Goal: Task Accomplishment & Management: Use online tool/utility

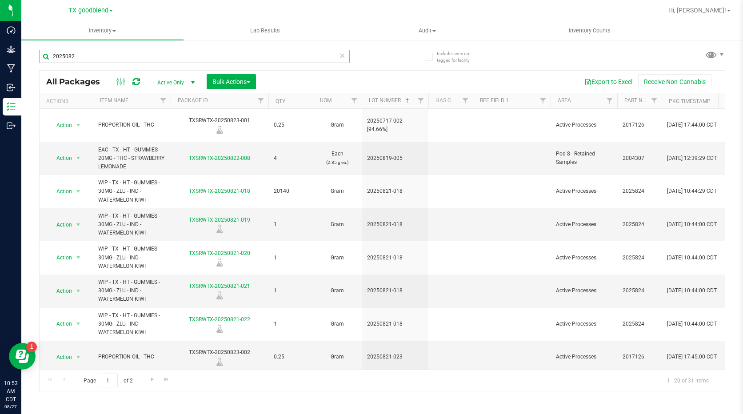
scroll to position [367, 0]
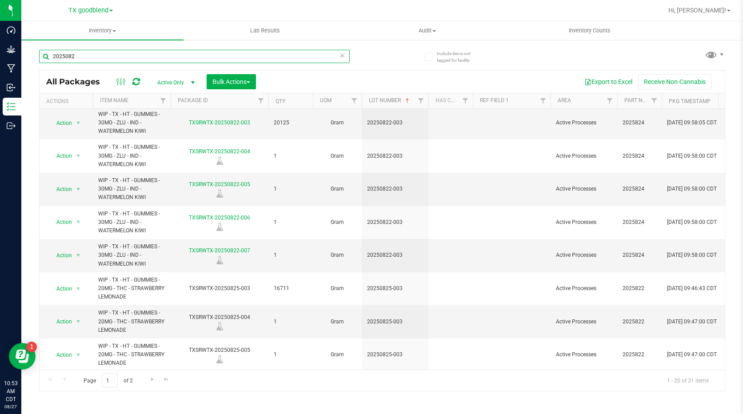
click at [152, 63] on input "2025082" at bounding box center [194, 56] width 311 height 13
type input "20250827"
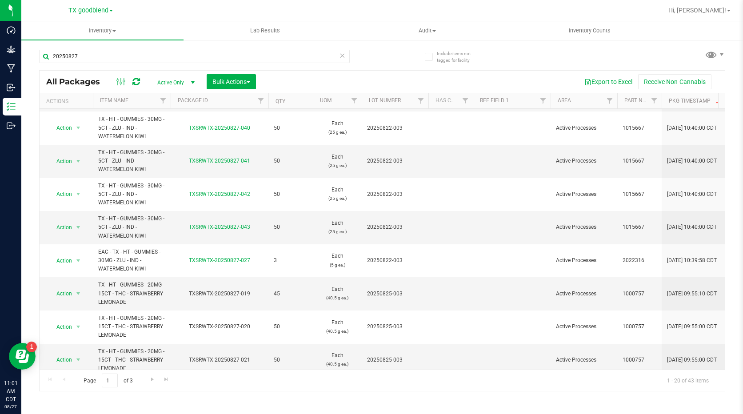
scroll to position [409, 0]
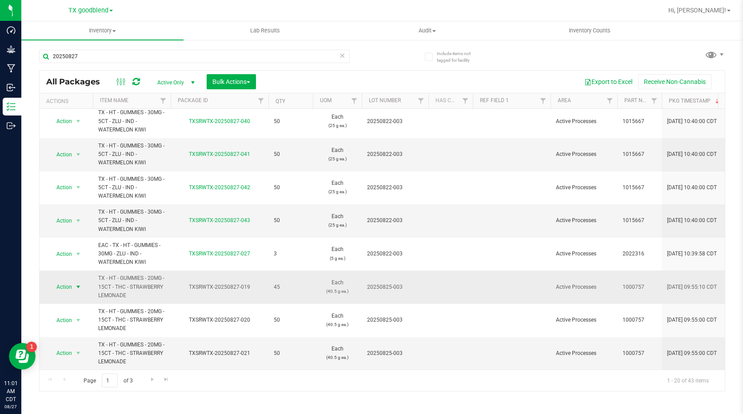
click at [80, 284] on span "select" at bounding box center [78, 287] width 7 height 7
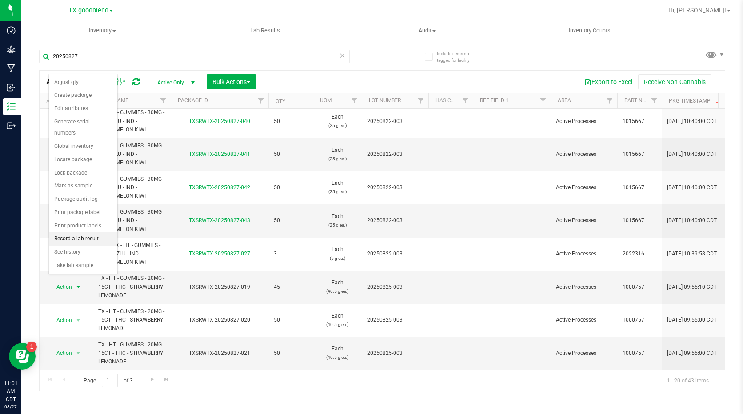
click at [80, 241] on li "Record a lab result" at bounding box center [83, 239] width 68 height 13
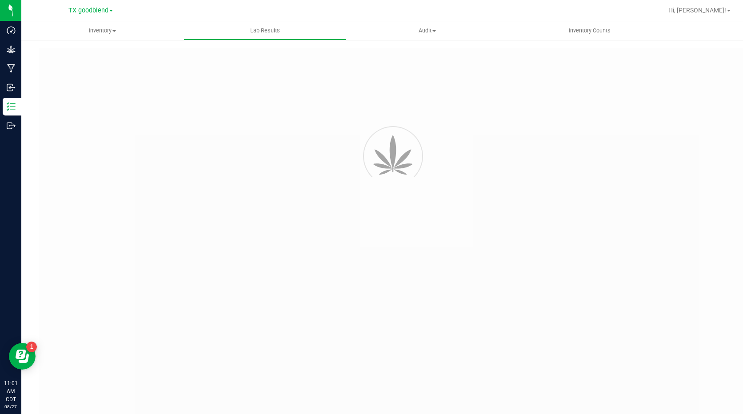
type input "TXSRWTX-20250827-019"
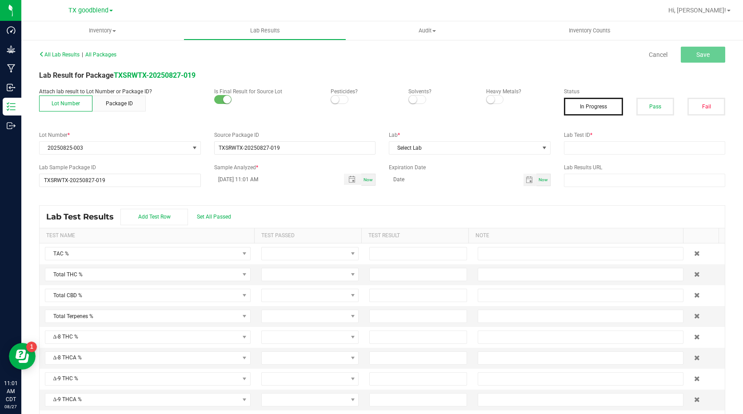
click at [337, 100] on span at bounding box center [340, 99] width 18 height 9
click at [412, 103] on span at bounding box center [418, 99] width 18 height 9
click at [491, 99] on span at bounding box center [495, 99] width 18 height 9
click at [646, 112] on button "Pass" at bounding box center [656, 107] width 38 height 18
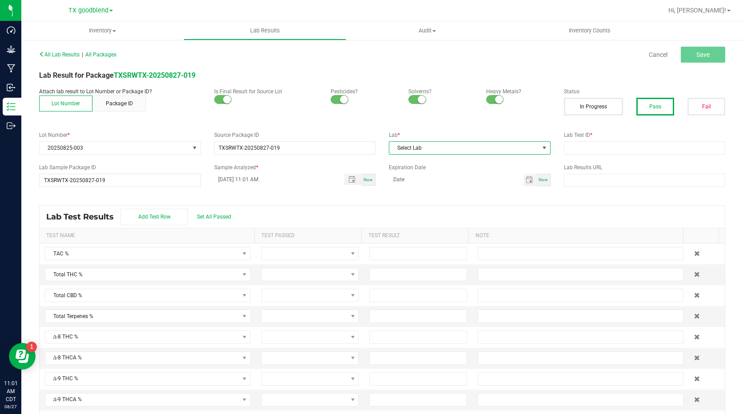
click at [426, 153] on span "Select Lab" at bounding box center [465, 148] width 150 height 12
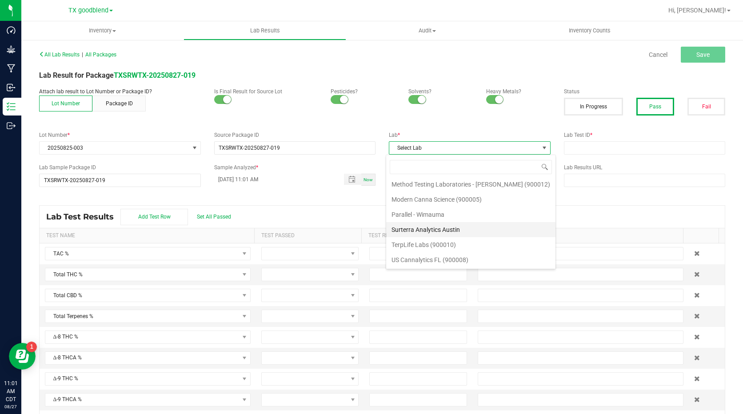
click at [432, 230] on li "Surterra Analytics Austin" at bounding box center [470, 229] width 169 height 15
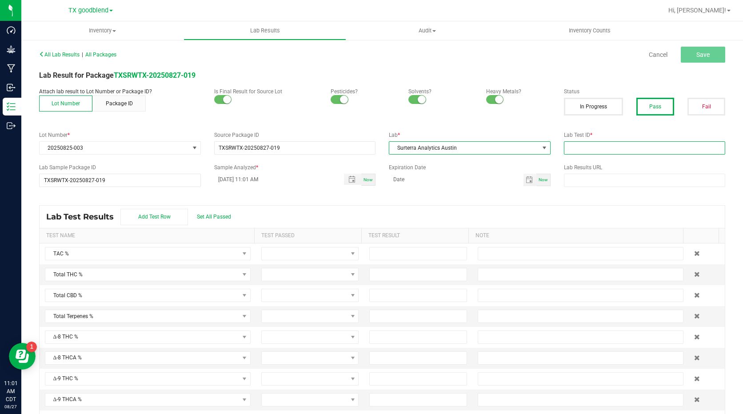
click at [583, 146] on input "text" at bounding box center [645, 147] width 162 height 13
type input "20250825-003"
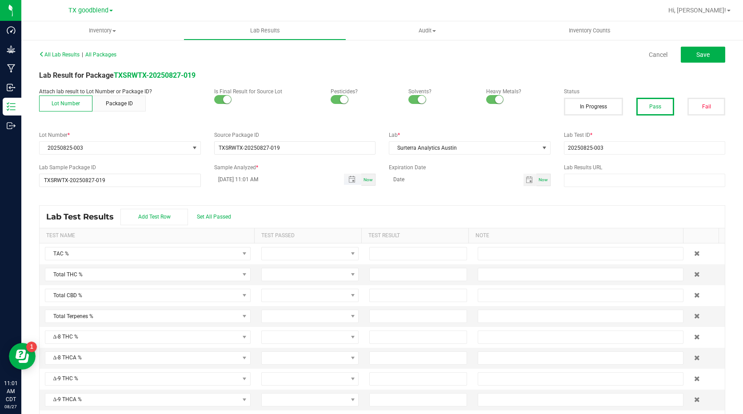
click at [225, 182] on input "08/27/2025 11:01 AM" at bounding box center [274, 179] width 121 height 11
type input "08/25/2025 11:01 AM"
click at [219, 216] on span "Set All Passed" at bounding box center [214, 217] width 34 height 6
click at [370, 254] on input at bounding box center [418, 254] width 96 height 12
type input "0.7700"
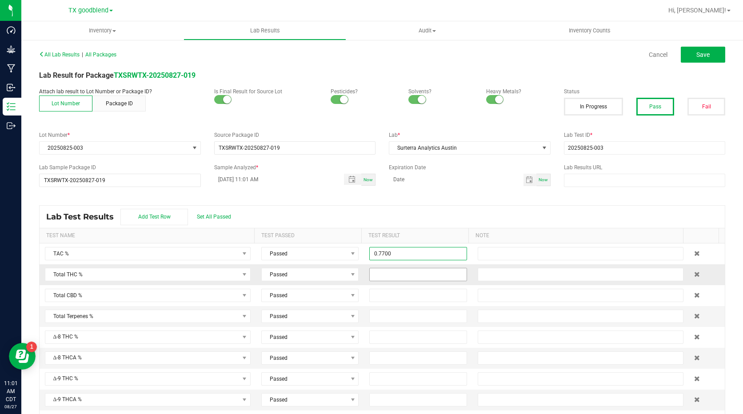
click at [393, 271] on input at bounding box center [418, 275] width 96 height 12
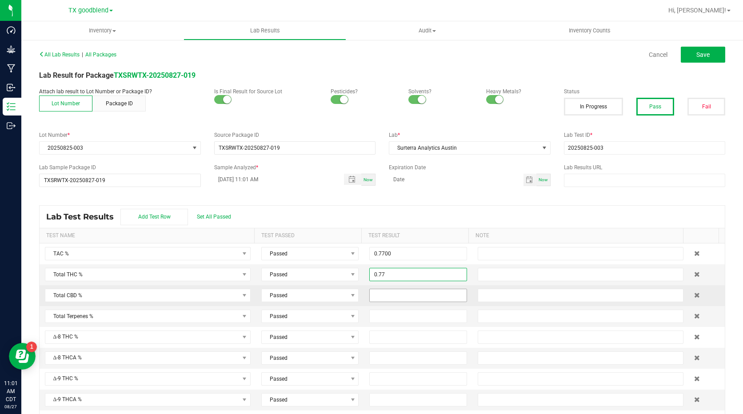
type input "0.7700"
click at [382, 293] on input at bounding box center [418, 295] width 96 height 12
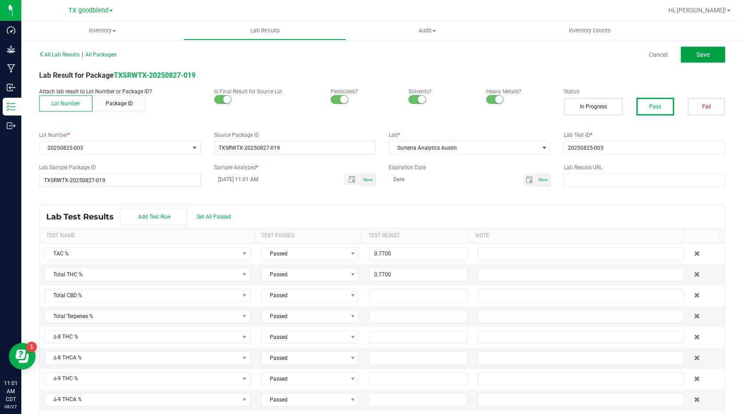
click at [685, 60] on button "Save" at bounding box center [703, 55] width 44 height 16
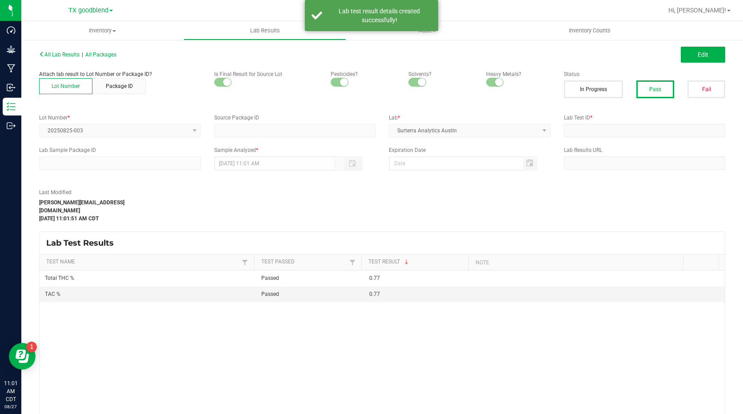
type input "TXSRWTX-20250827-019"
type input "20250825-003"
type input "TXSRWTX-20250827-019"
type input "08/25/2025 11:01 AM"
